Goal: Task Accomplishment & Management: Manage account settings

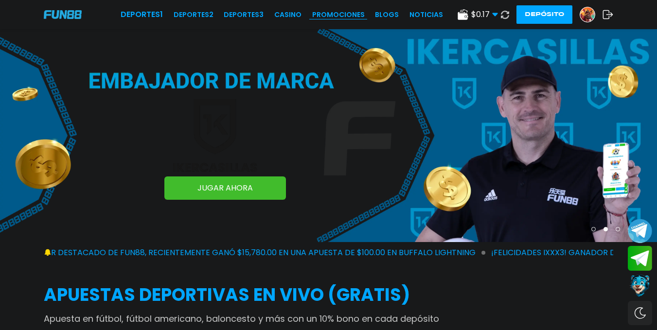
click at [340, 17] on link "Promociones" at bounding box center [338, 15] width 53 height 10
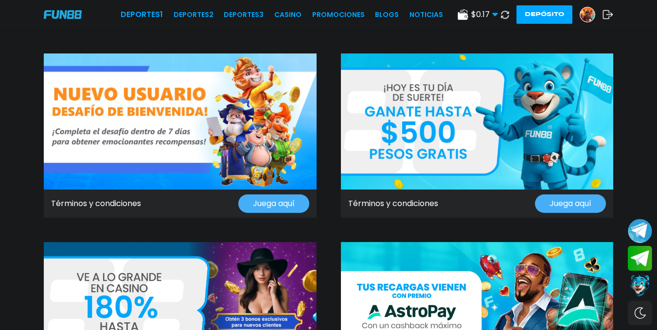
click at [582, 15] on img at bounding box center [587, 14] width 15 height 15
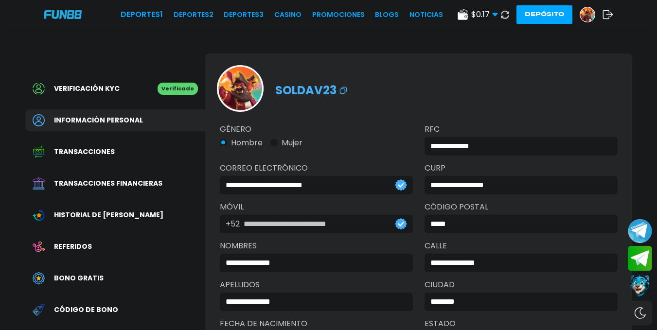
click at [92, 189] on span "Transacciones financieras" at bounding box center [108, 183] width 108 height 10
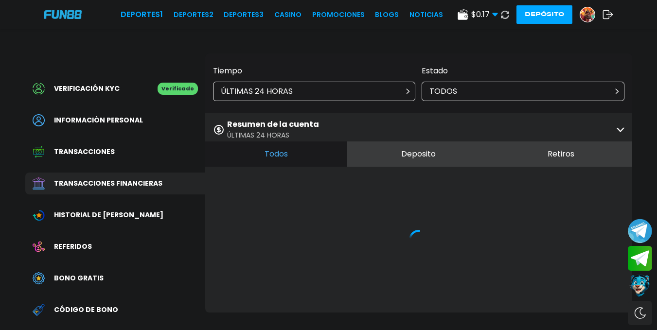
click at [293, 85] on div "Tiempo ÚLTIMAS 24 HORAS" at bounding box center [314, 83] width 203 height 36
click at [293, 87] on div "ÚLTIMAS 24 HORAS" at bounding box center [314, 91] width 203 height 19
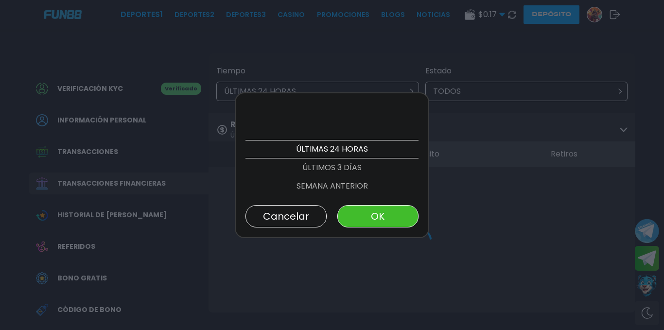
click at [319, 160] on p "ÚLTIMOS 3 DÍAS" at bounding box center [332, 168] width 173 height 18
click at [330, 177] on p "ESTE MES" at bounding box center [332, 186] width 173 height 18
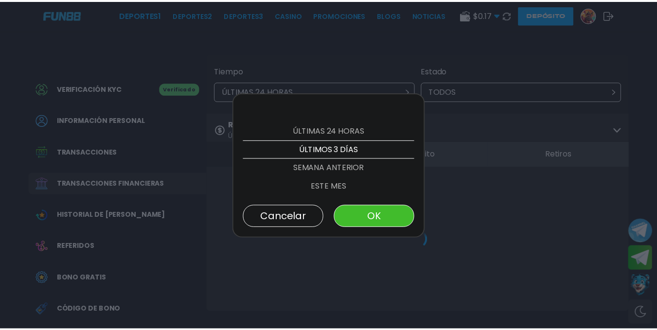
scroll to position [55, 0]
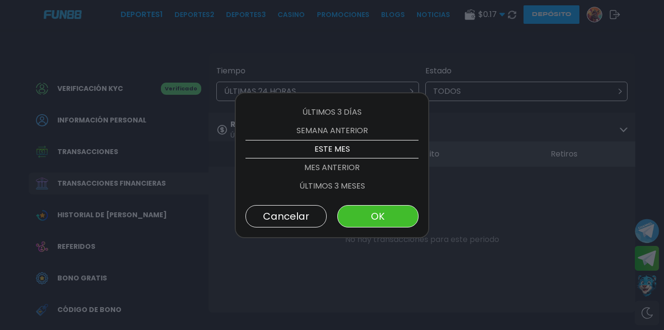
click at [374, 220] on button "OK" at bounding box center [378, 216] width 81 height 22
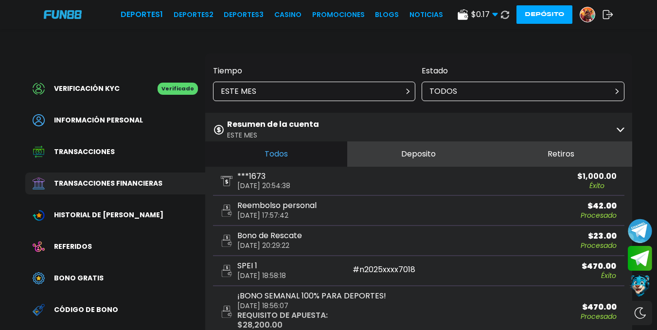
click at [316, 189] on div "***1673 [DATE] 20:54:38" at bounding box center [320, 181] width 198 height 17
